Goal: Find contact information: Find contact information

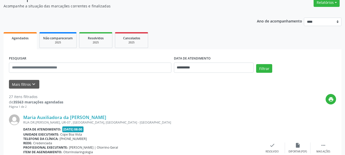
scroll to position [51, 0]
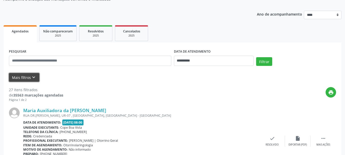
click at [34, 82] on button "Mais filtros keyboard_arrow_down" at bounding box center [24, 77] width 30 height 9
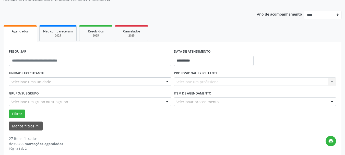
click at [53, 80] on div "Selecione uma unidade" at bounding box center [90, 81] width 162 height 9
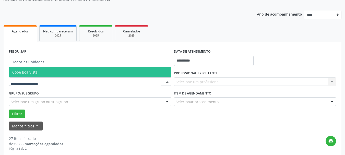
click at [45, 72] on span "Cope Boa Vista" at bounding box center [90, 72] width 162 height 10
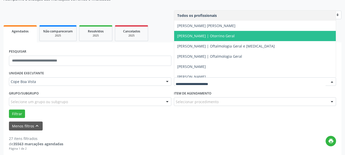
click at [215, 36] on span "[PERSON_NAME] | Otorrino Geral" at bounding box center [205, 35] width 57 height 5
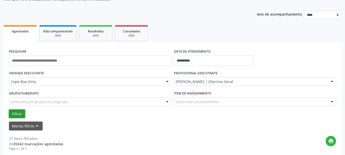
click at [18, 116] on button "Filtrar" at bounding box center [17, 113] width 16 height 9
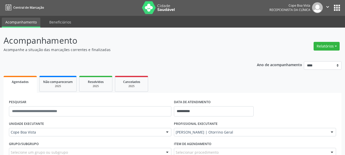
scroll to position [0, 0]
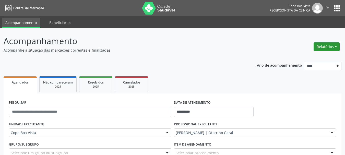
click at [322, 46] on button "Relatórios" at bounding box center [326, 46] width 26 height 9
click at [314, 57] on link "Agendamentos" at bounding box center [312, 57] width 55 height 7
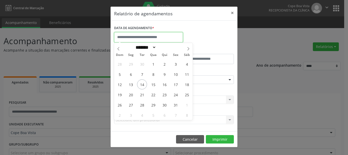
click at [175, 39] on input "text" at bounding box center [148, 37] width 69 height 10
click at [141, 86] on span "14" at bounding box center [142, 84] width 10 height 10
type input "**********"
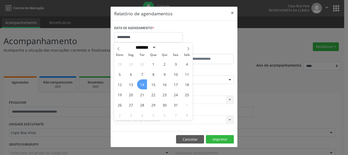
click at [141, 86] on span "14" at bounding box center [142, 84] width 10 height 10
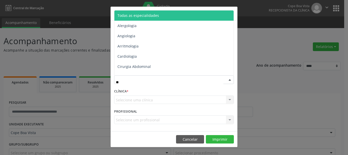
type input "***"
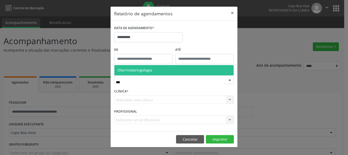
click at [140, 71] on span "Otorrinolaringologia" at bounding box center [135, 70] width 35 height 5
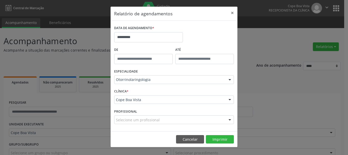
click at [224, 132] on footer "Cancelar Imprimir" at bounding box center [174, 139] width 127 height 16
click at [222, 137] on button "Imprimir" at bounding box center [220, 139] width 28 height 9
click at [200, 137] on button "Cancelar" at bounding box center [190, 139] width 28 height 9
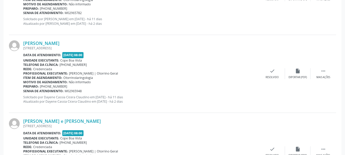
scroll to position [834, 0]
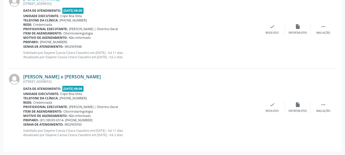
click at [49, 77] on link "[PERSON_NAME] e [PERSON_NAME]" at bounding box center [62, 77] width 78 height 6
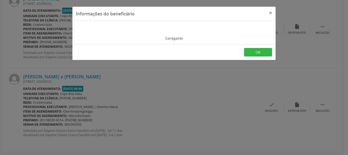
click at [99, 32] on div "Carregando" at bounding box center [174, 32] width 196 height 16
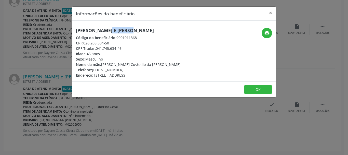
click at [99, 32] on h5 "[PERSON_NAME] e [PERSON_NAME]" at bounding box center [128, 30] width 105 height 5
copy div "[PERSON_NAME] e [PERSON_NAME]"
drag, startPoint x: 94, startPoint y: 70, endPoint x: 126, endPoint y: 68, distance: 32.0
click at [126, 68] on div "Telefone: [PHONE_NUMBER]" at bounding box center [128, 69] width 105 height 5
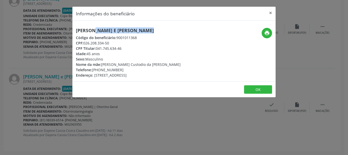
copy div "81) 98798-8932"
click at [56, 47] on div "Informações do beneficiário × [PERSON_NAME] e [PERSON_NAME] Código do beneficiá…" at bounding box center [174, 77] width 348 height 155
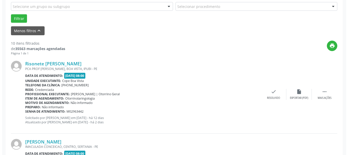
scroll to position [146, 0]
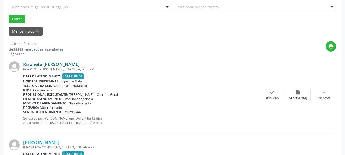
click at [53, 66] on link "Risonete [PERSON_NAME]" at bounding box center [51, 64] width 56 height 6
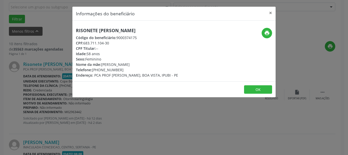
click at [94, 33] on h5 "Risonete [PERSON_NAME]" at bounding box center [127, 30] width 102 height 5
drag, startPoint x: 94, startPoint y: 33, endPoint x: 97, endPoint y: 32, distance: 3.8
click at [95, 33] on h5 "Risonete [PERSON_NAME]" at bounding box center [127, 30] width 102 height 5
copy div "Risonete [PERSON_NAME]"
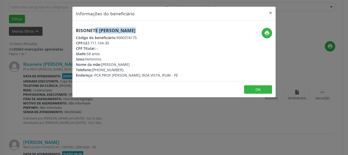
drag, startPoint x: 94, startPoint y: 70, endPoint x: 121, endPoint y: 68, distance: 27.4
click at [121, 68] on div "Telefone: [PHONE_NUMBER]" at bounding box center [127, 69] width 102 height 5
copy div "87) 99935-1849"
